Goal: Find specific page/section: Find specific page/section

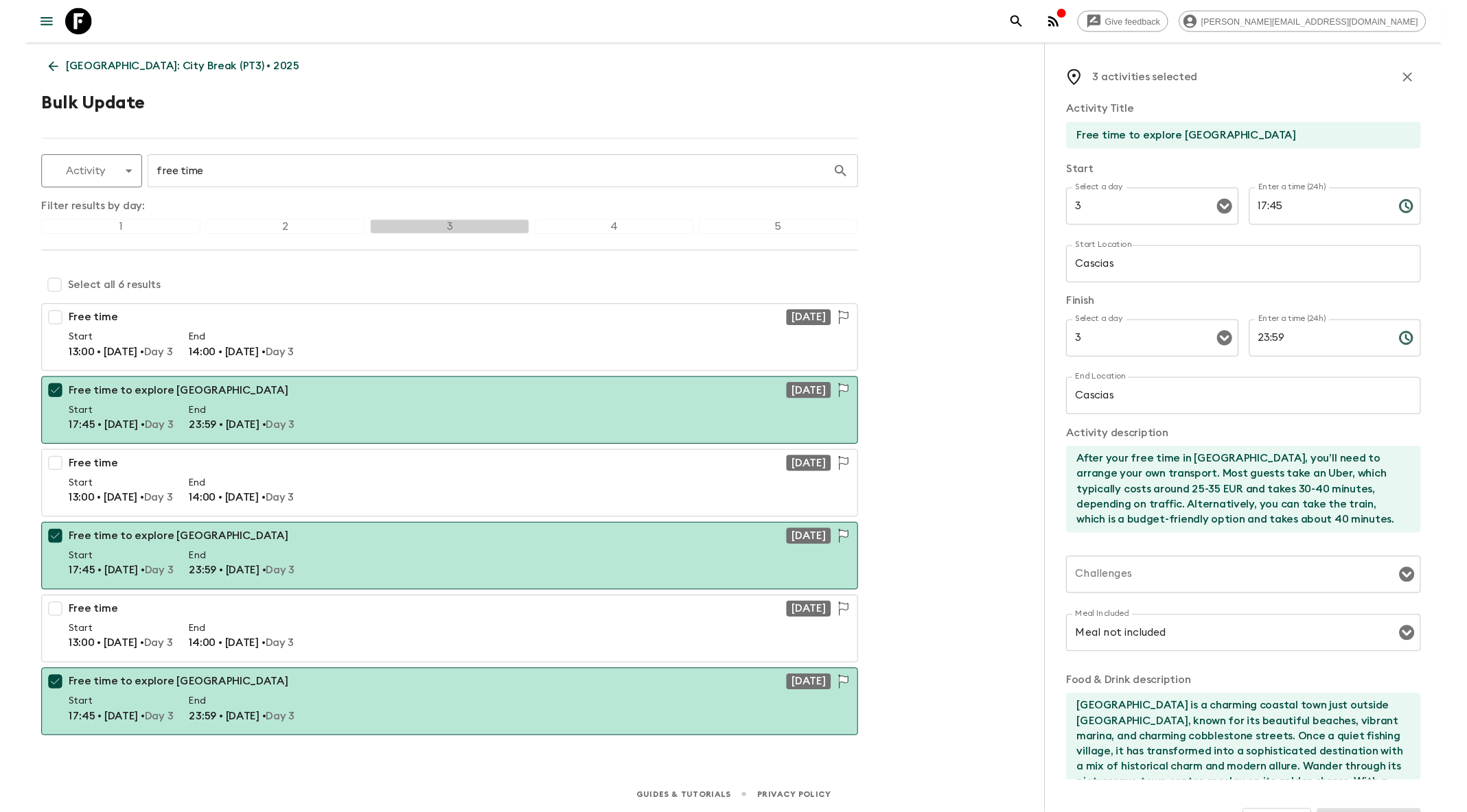
scroll to position [41, 0]
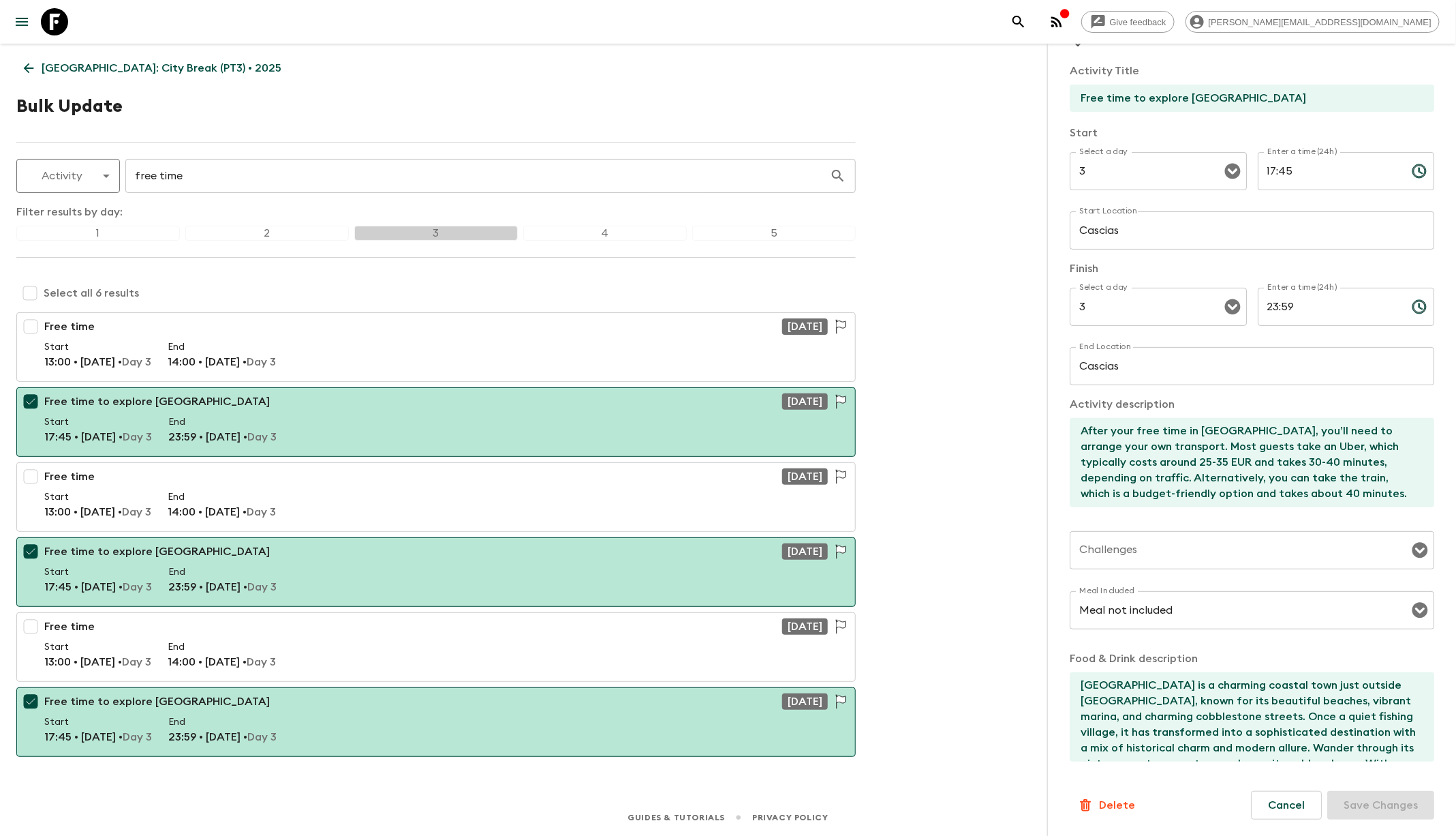
click at [57, 28] on icon at bounding box center [55, 21] width 27 height 27
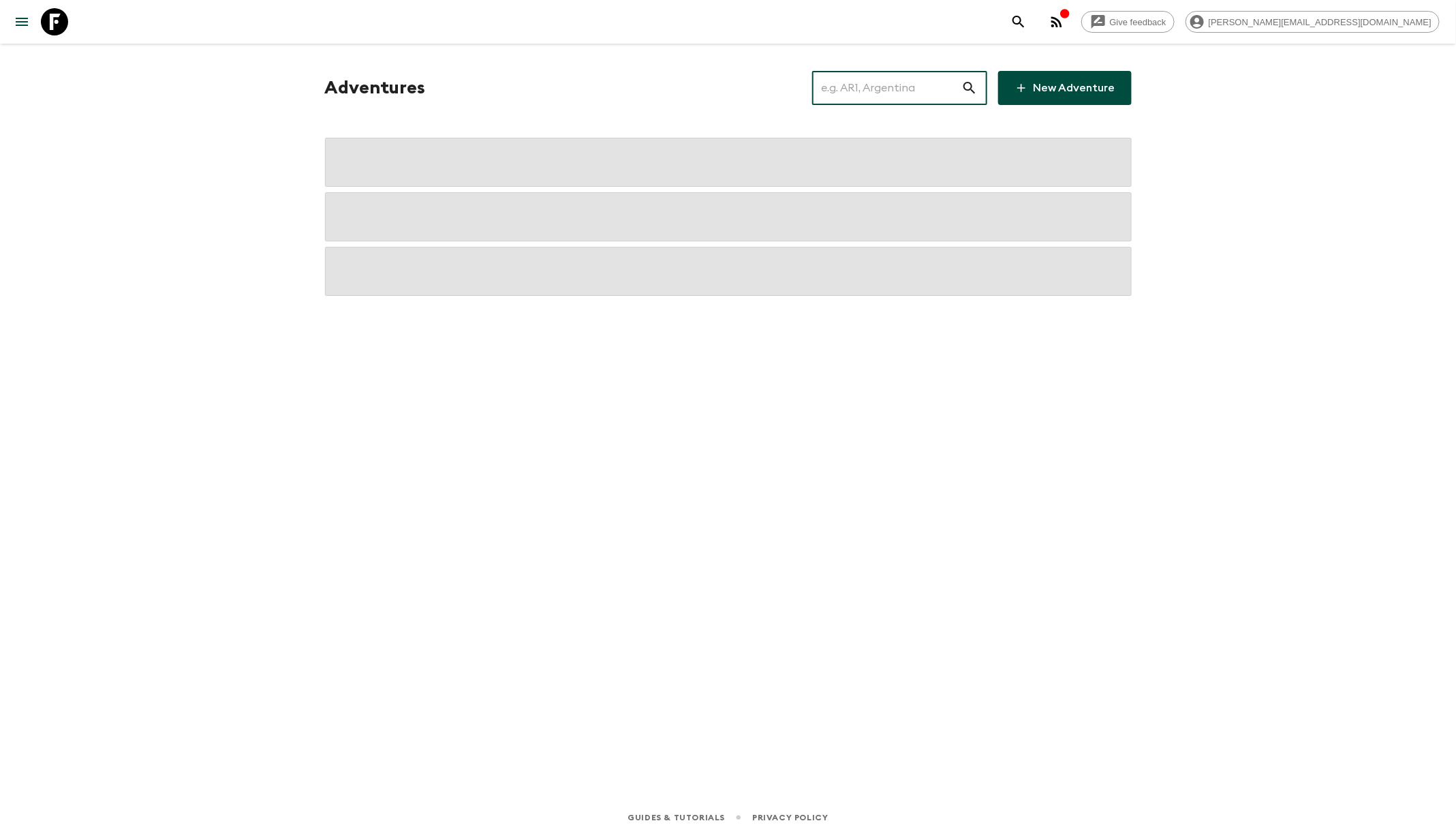
click at [926, 90] on input "text" at bounding box center [886, 88] width 149 height 38
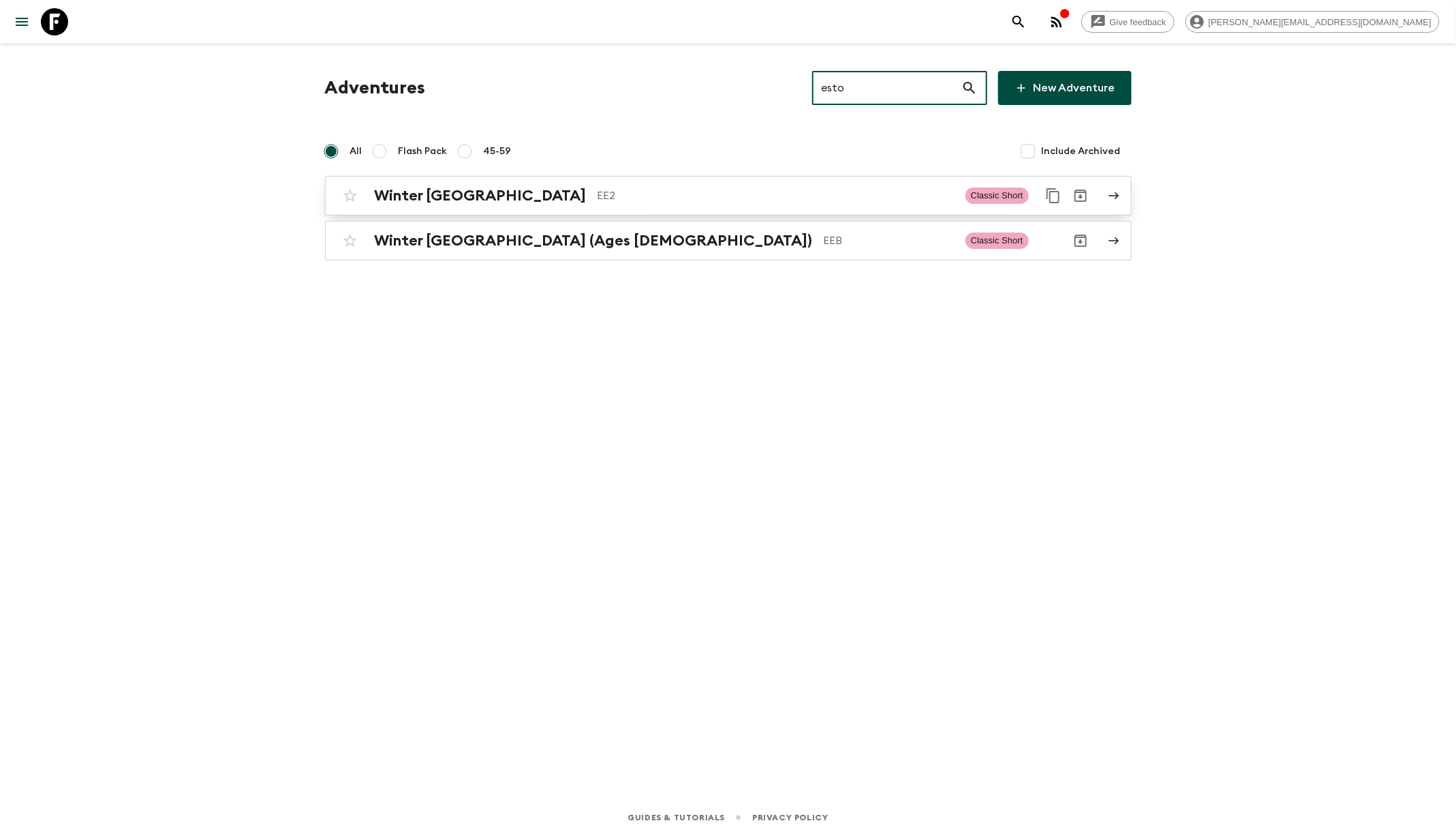
type input "esto"
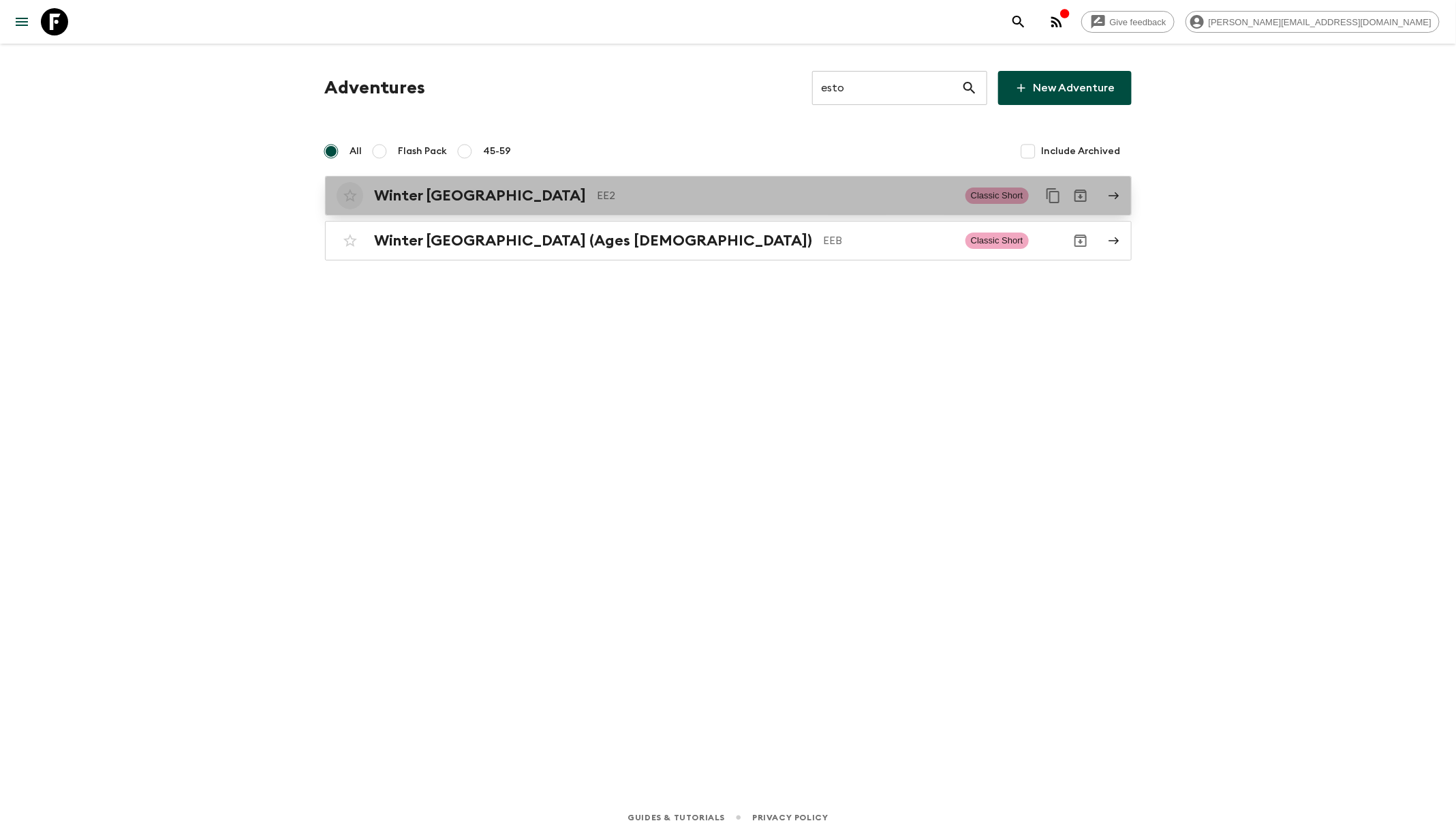
click at [350, 194] on input "checkbox" at bounding box center [351, 196] width 27 height 27
checkbox input "false"
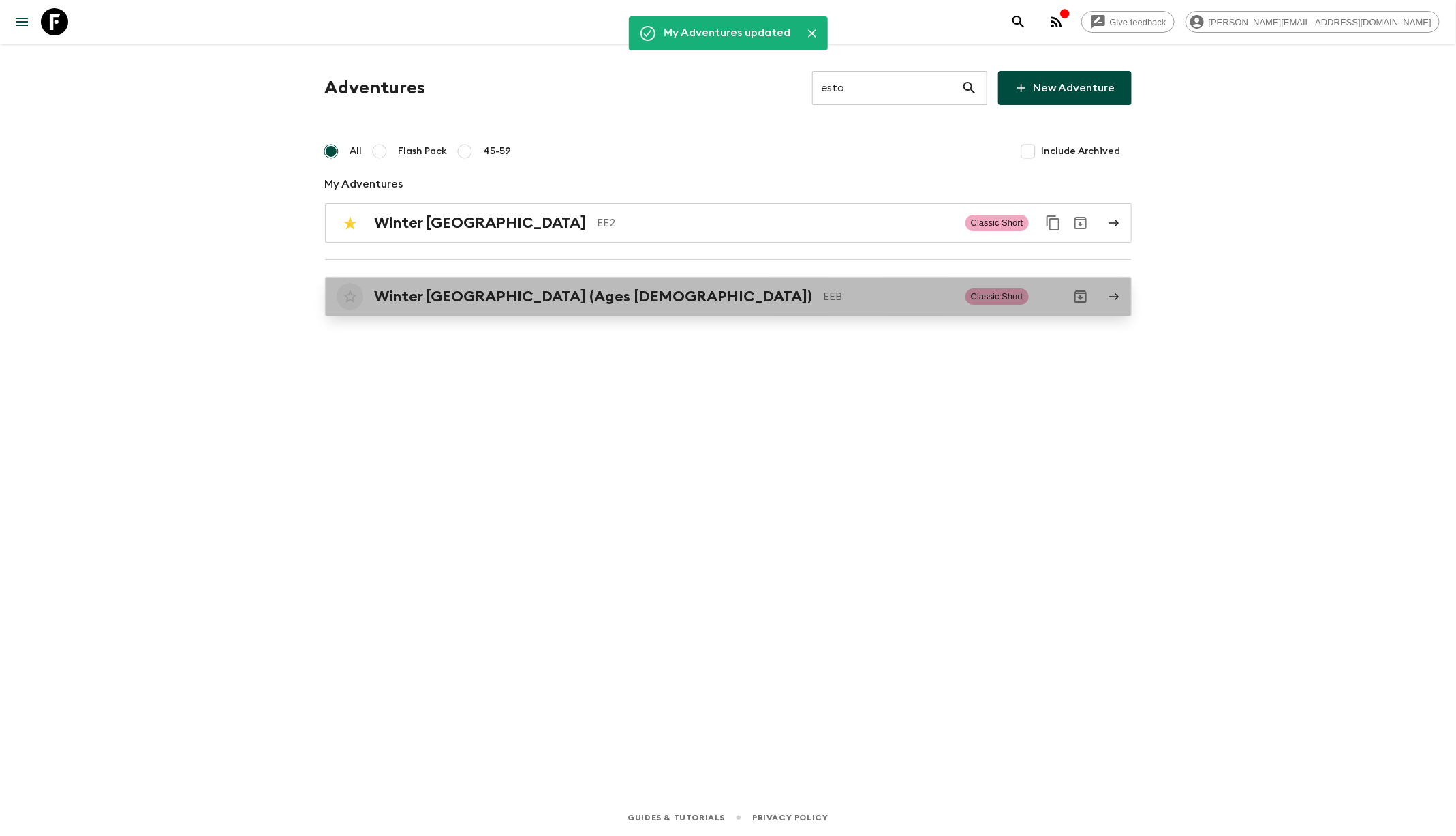
click at [351, 293] on input "checkbox" at bounding box center [351, 296] width 27 height 27
checkbox input "false"
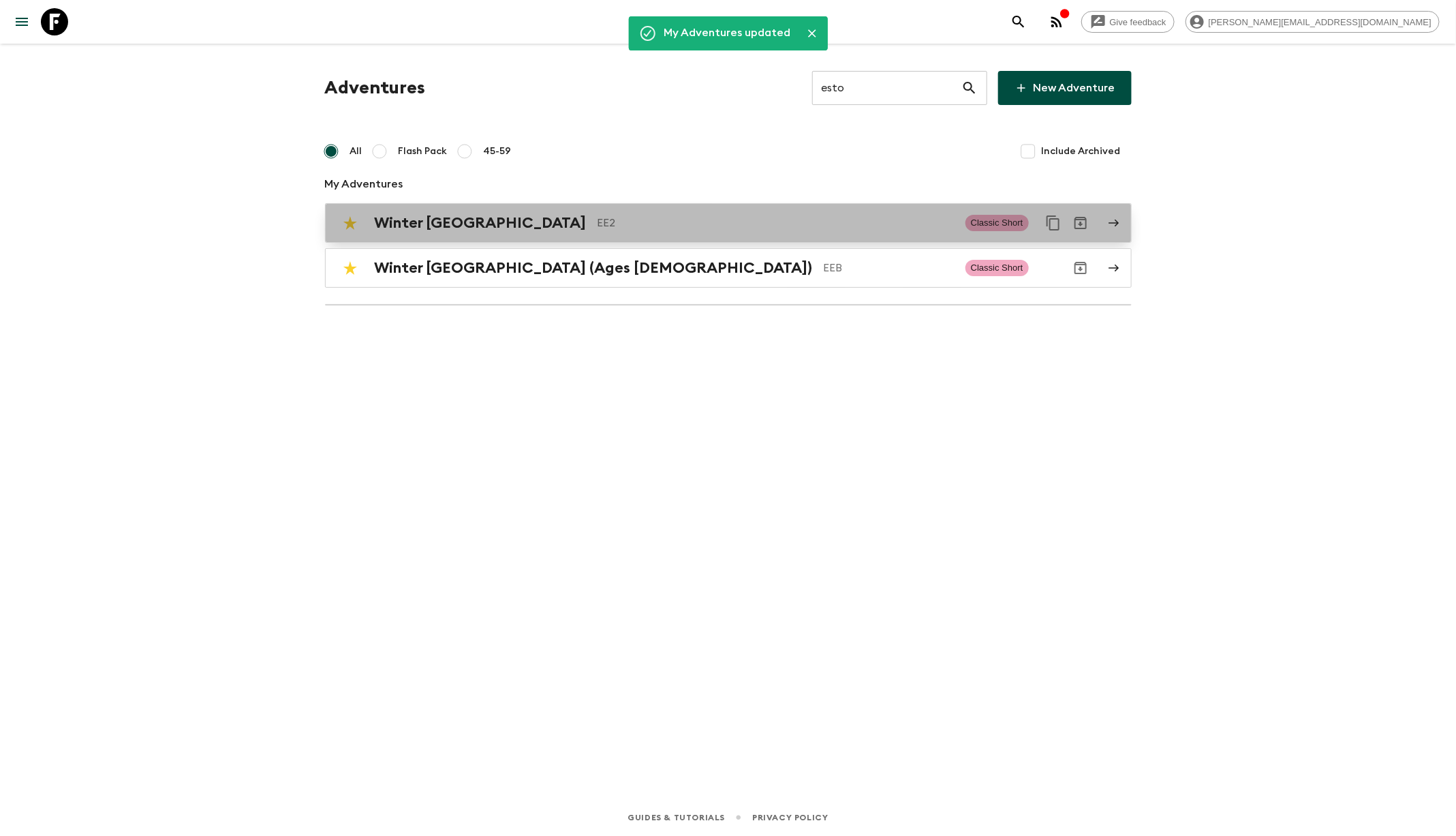
click at [477, 218] on h2 "Winter [GEOGRAPHIC_DATA]" at bounding box center [481, 223] width 212 height 18
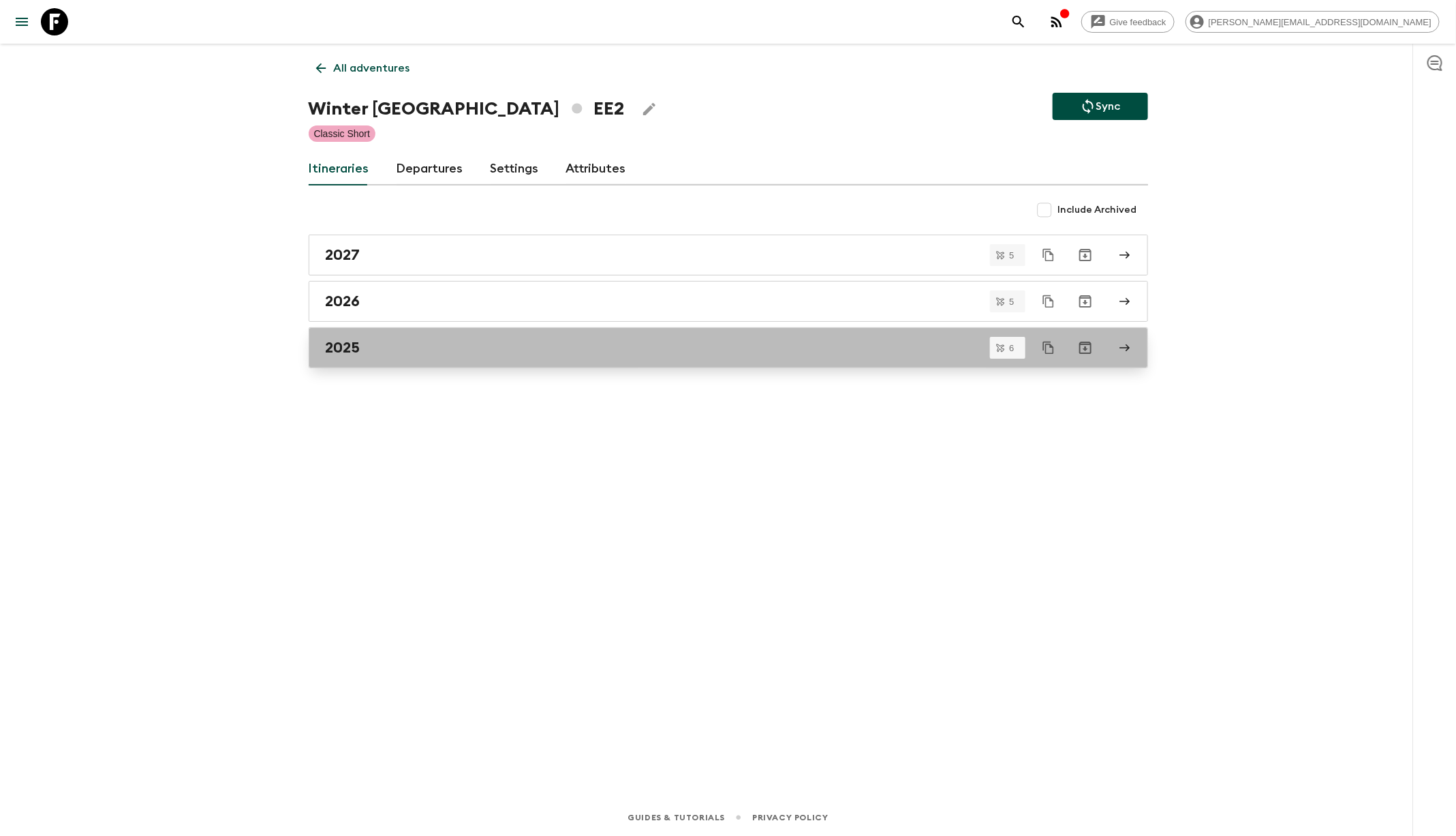
click at [469, 339] on div "2025" at bounding box center [715, 348] width 779 height 18
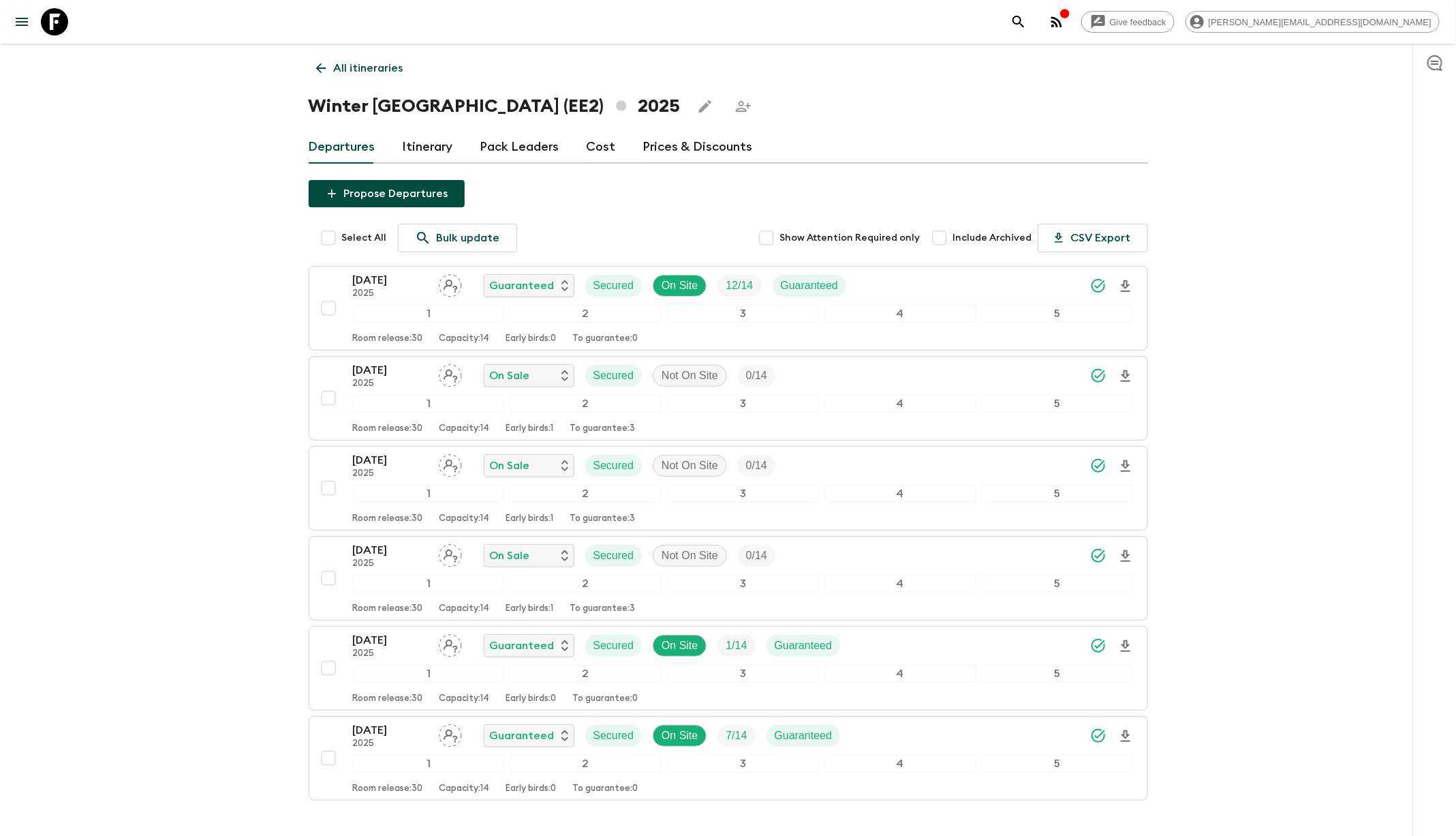
click at [320, 67] on icon at bounding box center [320, 67] width 15 height 15
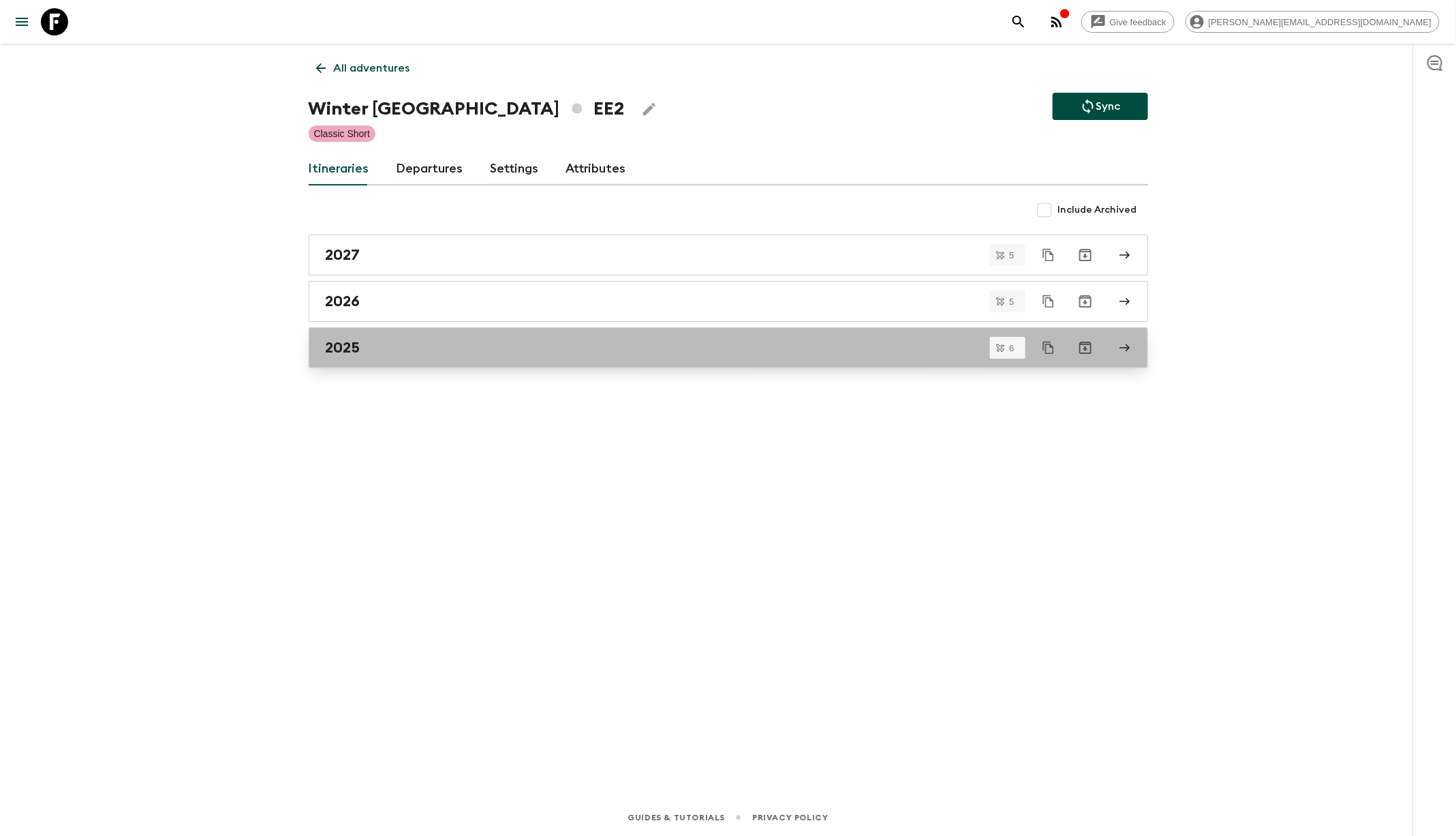
click at [582, 352] on div "2025" at bounding box center [715, 348] width 779 height 18
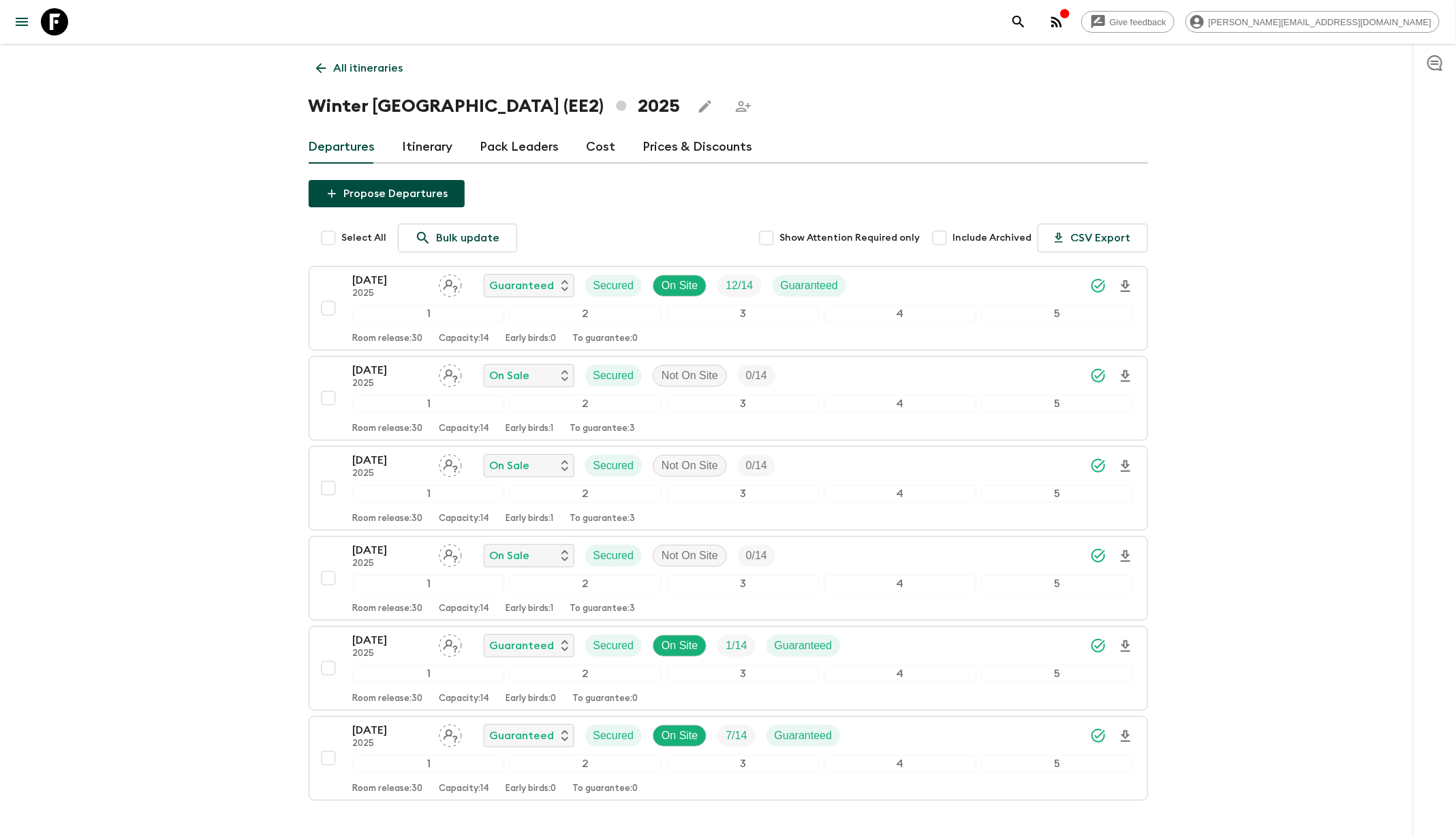
click at [988, 241] on span "Include Archived" at bounding box center [992, 238] width 79 height 14
click at [953, 241] on input "Include Archived" at bounding box center [940, 238] width 27 height 27
checkbox input "true"
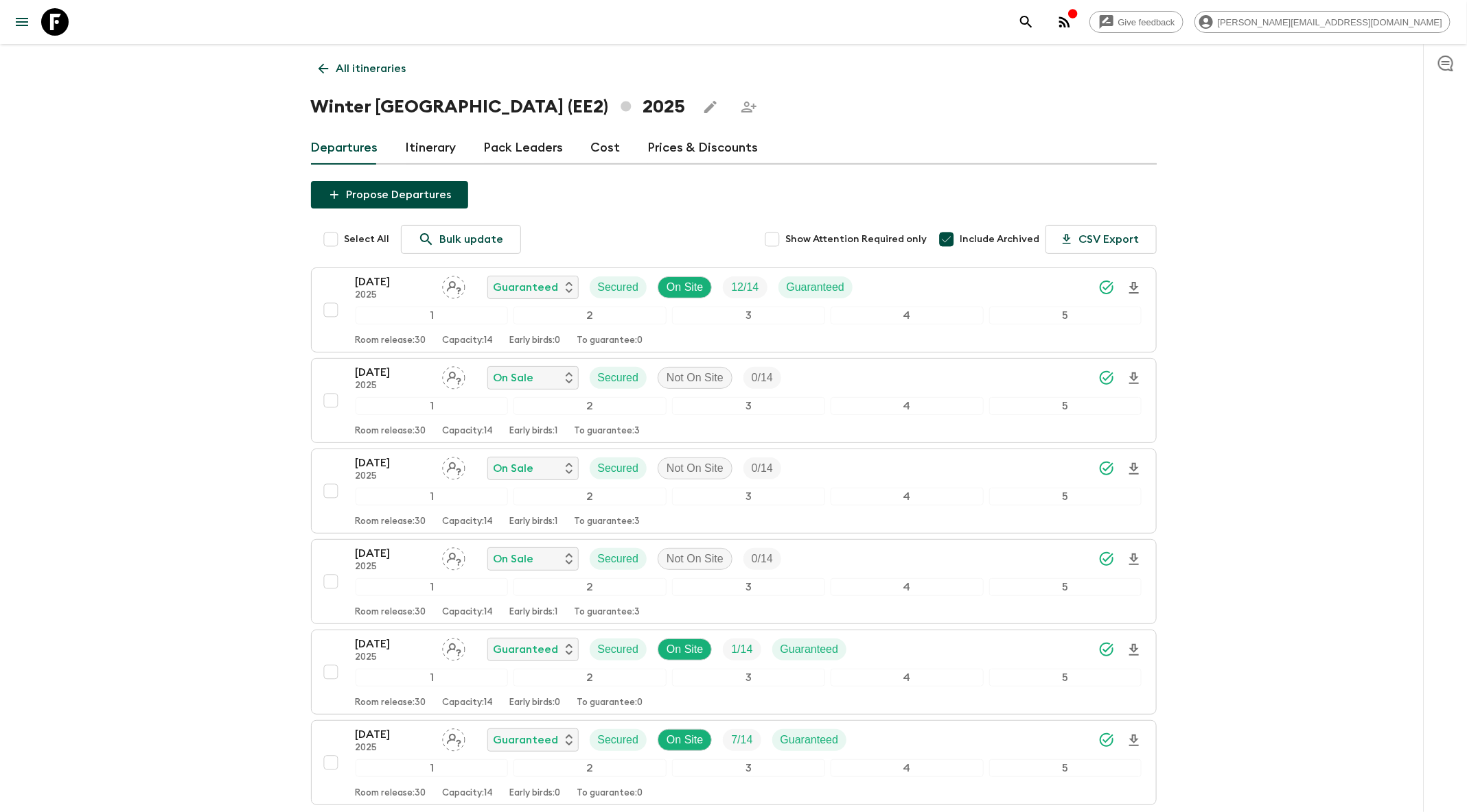
drag, startPoint x: 433, startPoint y: 147, endPoint x: 350, endPoint y: 83, distance: 104.8
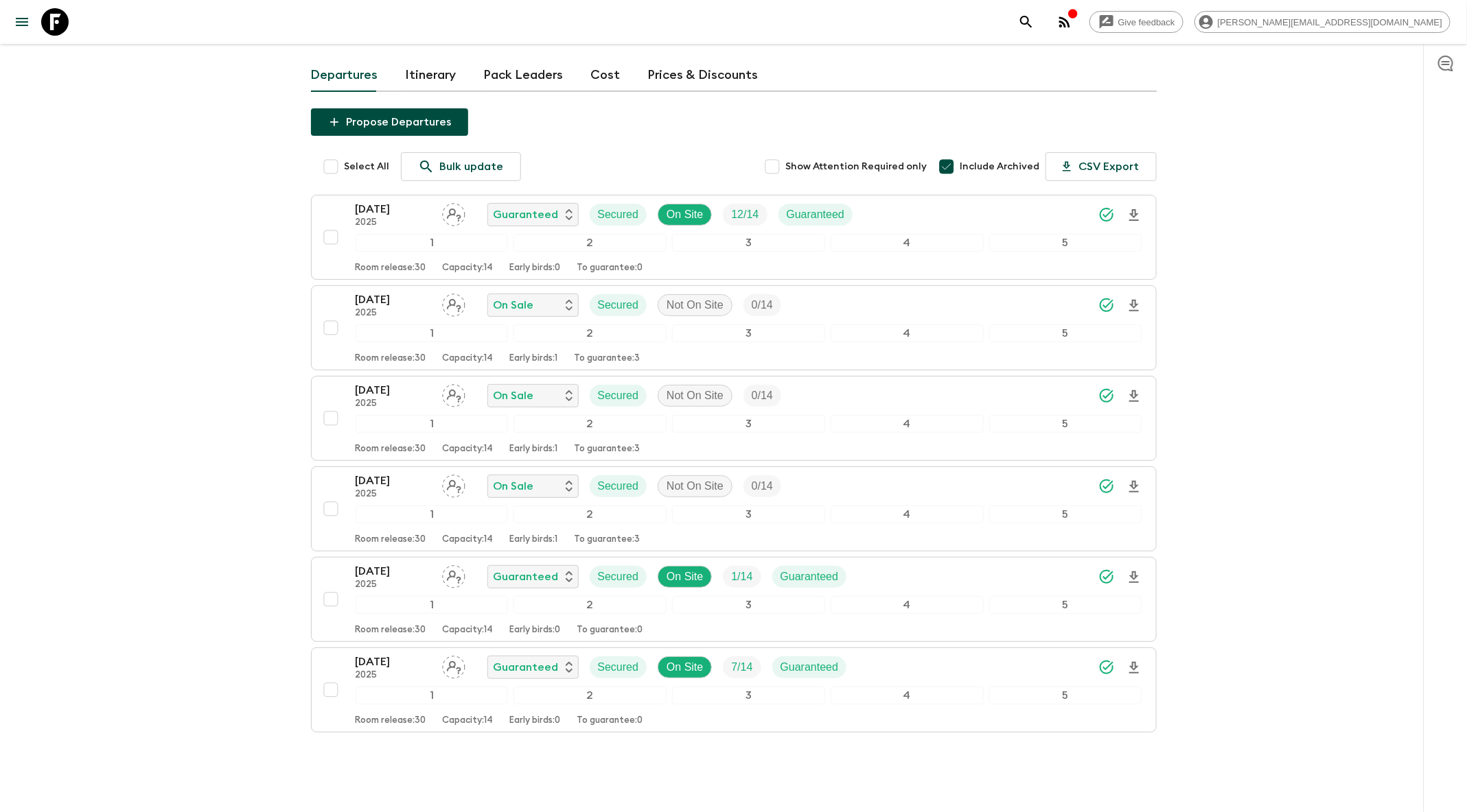
scroll to position [75, 0]
